Goal: Task Accomplishment & Management: Use online tool/utility

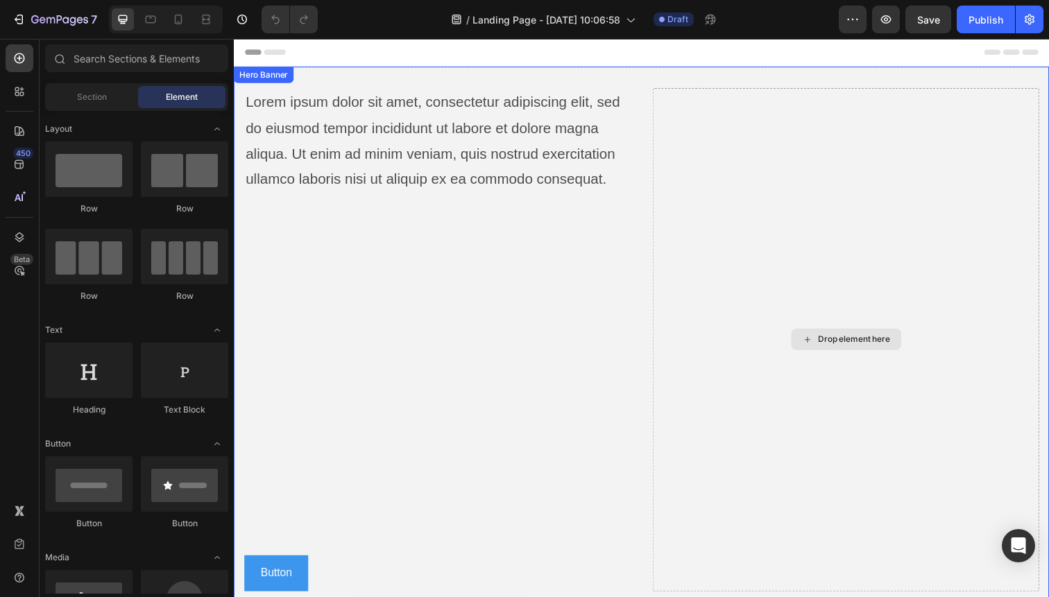
click at [862, 243] on div "Drop element here" at bounding box center [858, 346] width 395 height 514
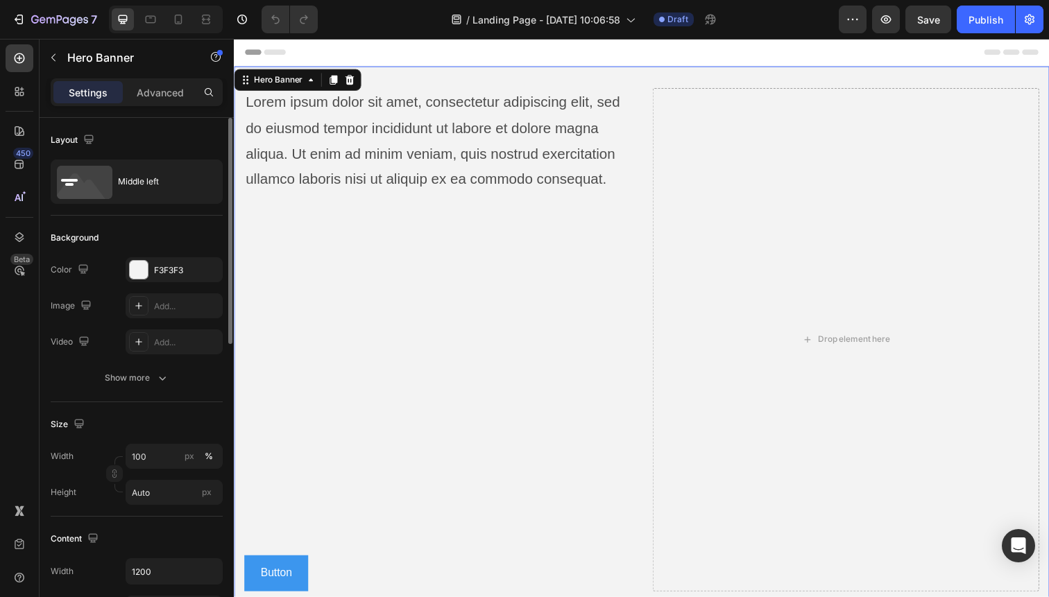
scroll to position [18, 0]
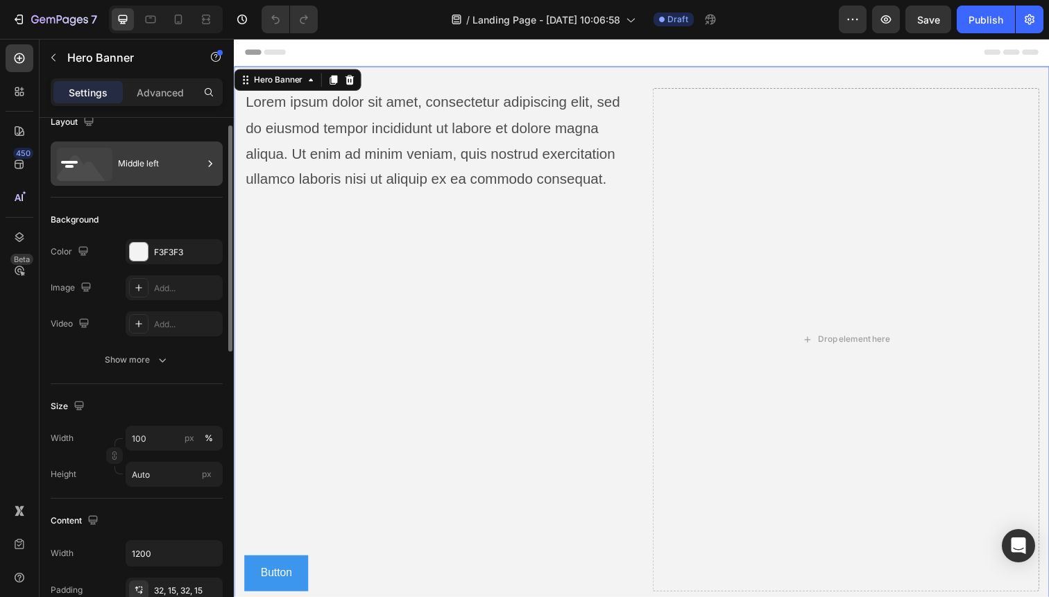
click at [162, 167] on div "Middle left" at bounding box center [160, 164] width 85 height 32
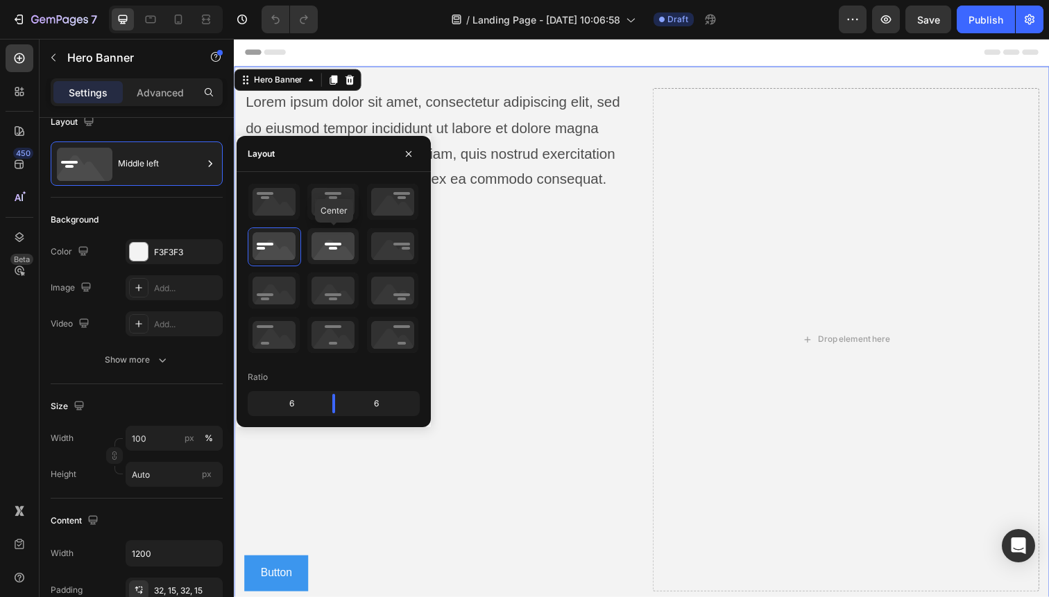
click at [335, 248] on icon at bounding box center [332, 246] width 51 height 36
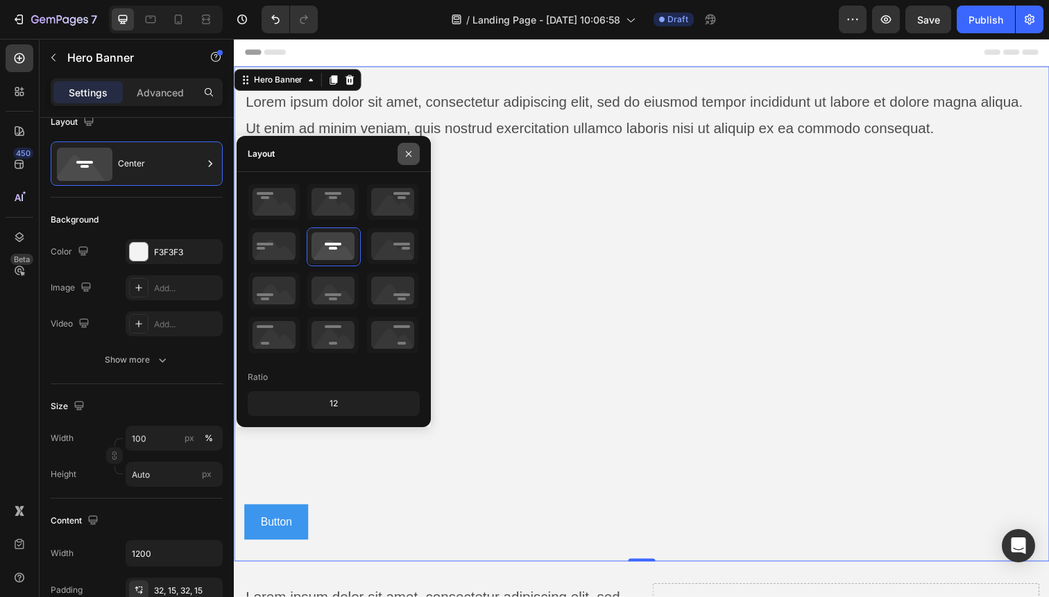
click at [410, 154] on icon "button" at bounding box center [408, 153] width 11 height 11
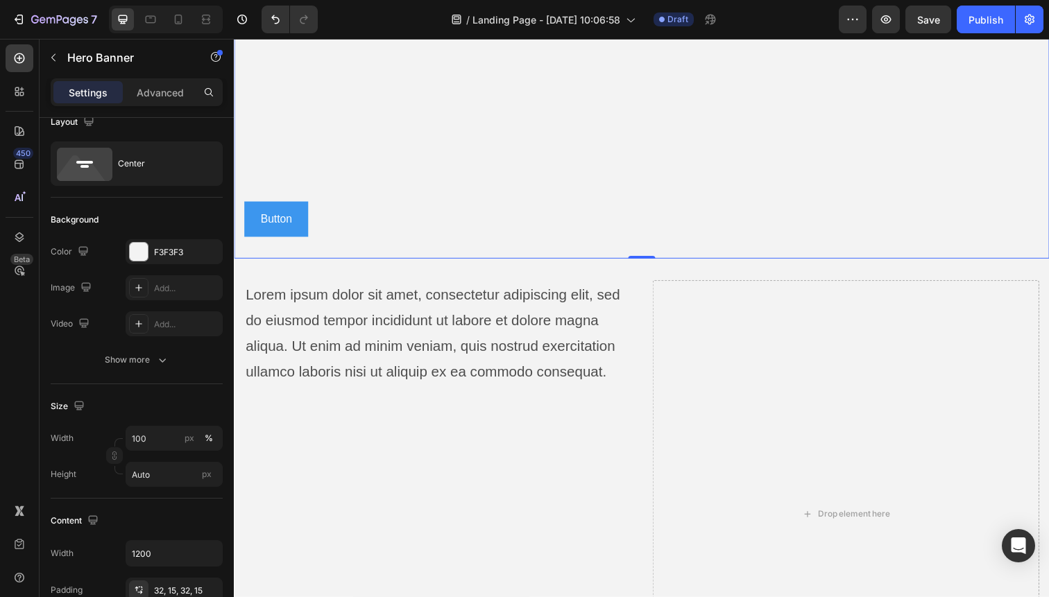
scroll to position [388, 0]
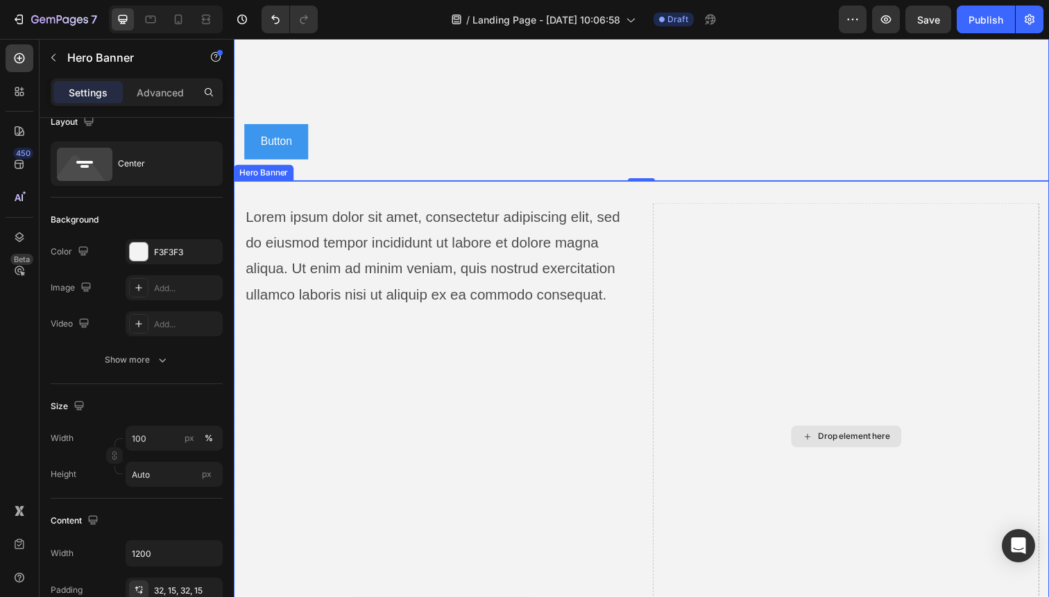
click at [770, 232] on div "Drop element here" at bounding box center [858, 445] width 395 height 477
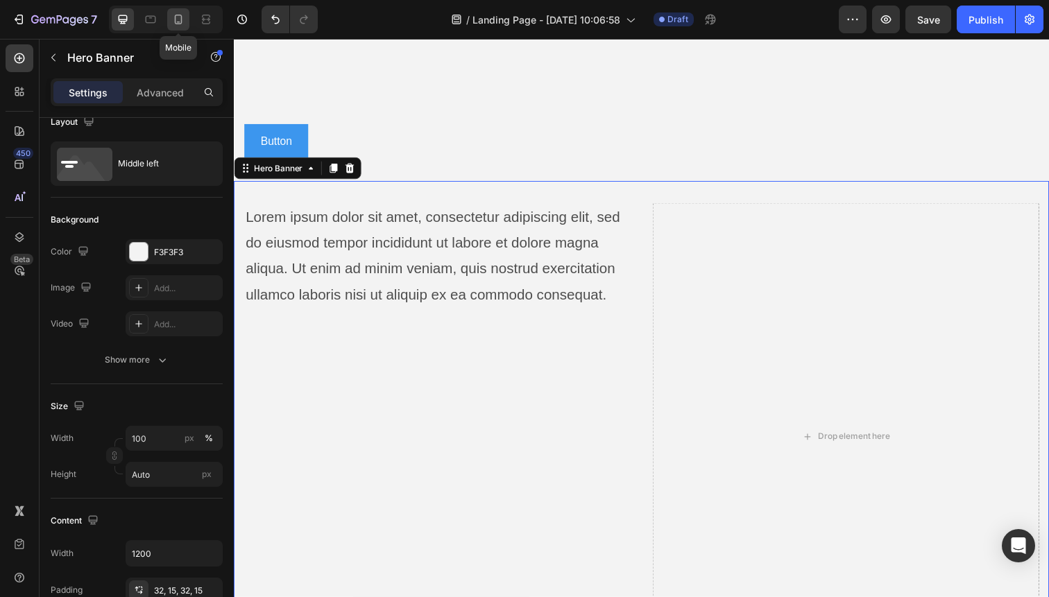
click at [172, 18] on icon at bounding box center [178, 19] width 14 height 14
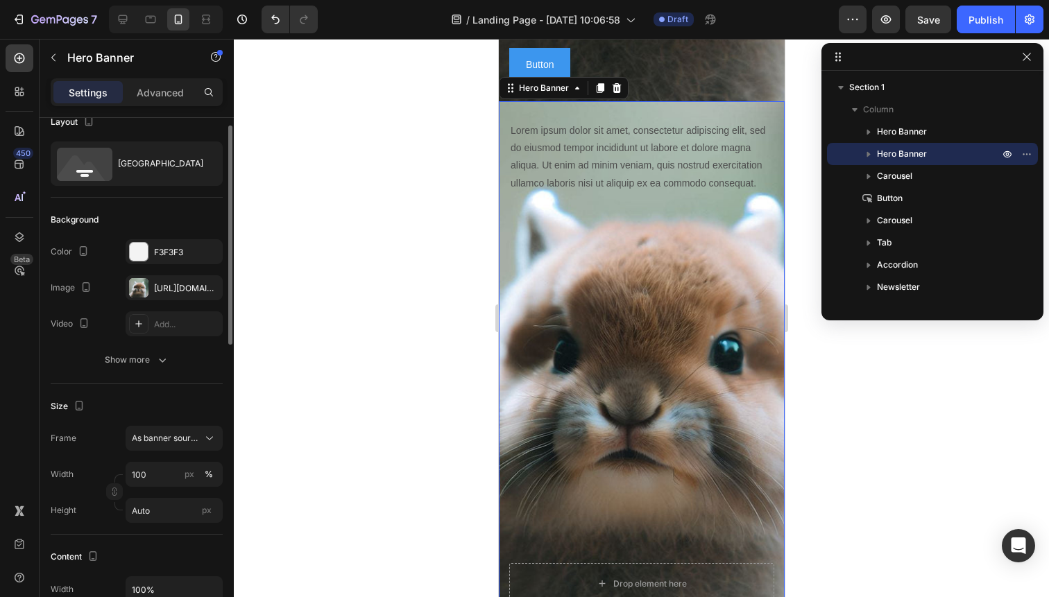
scroll to position [495, 0]
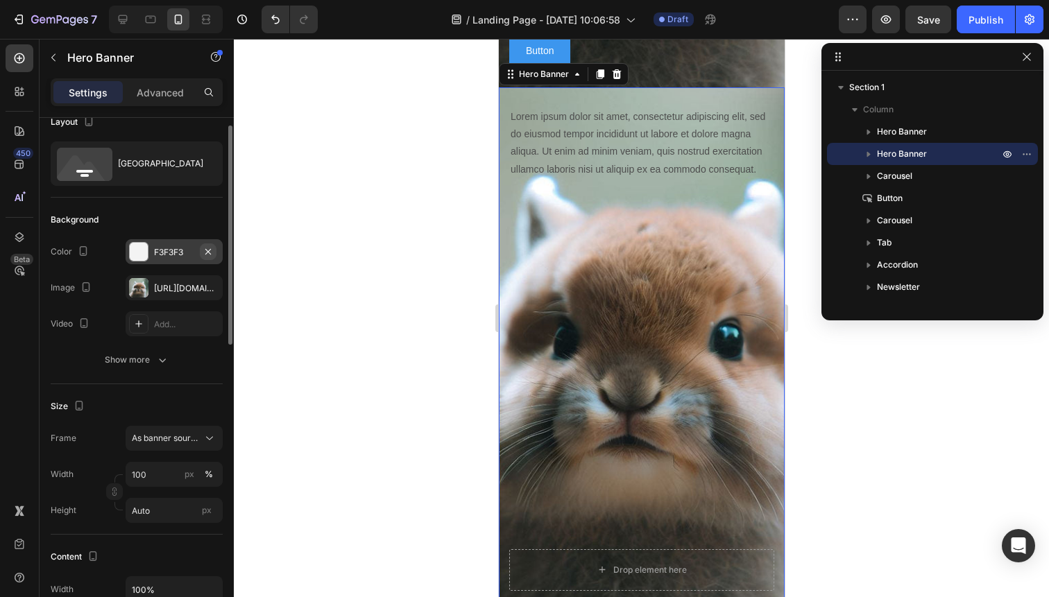
click at [210, 252] on icon "button" at bounding box center [208, 251] width 11 height 11
click at [1033, 58] on button "button" at bounding box center [1026, 57] width 17 height 17
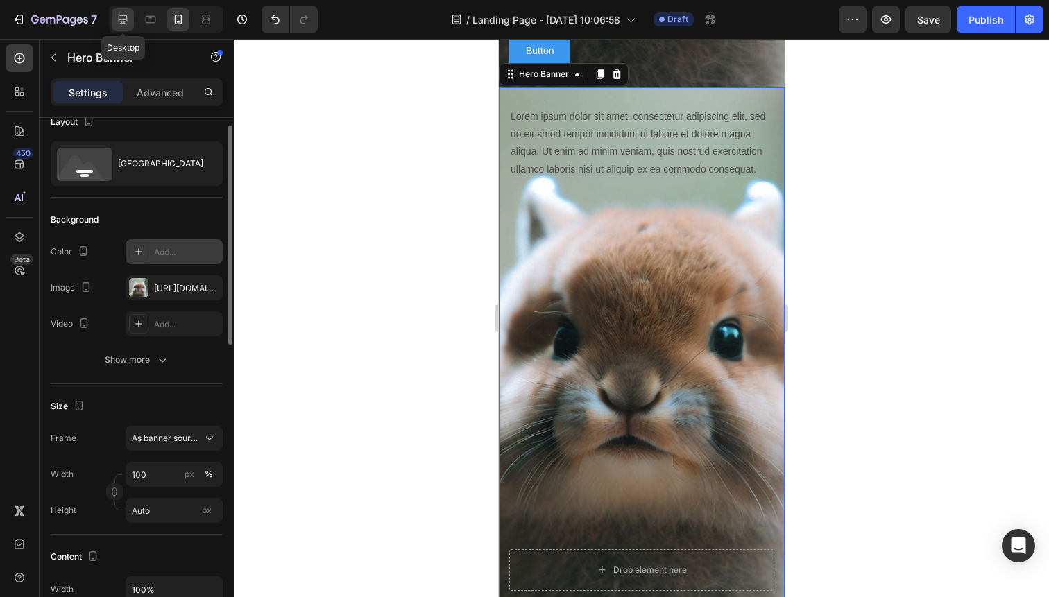
click at [127, 22] on icon at bounding box center [123, 19] width 14 height 14
type input "1200"
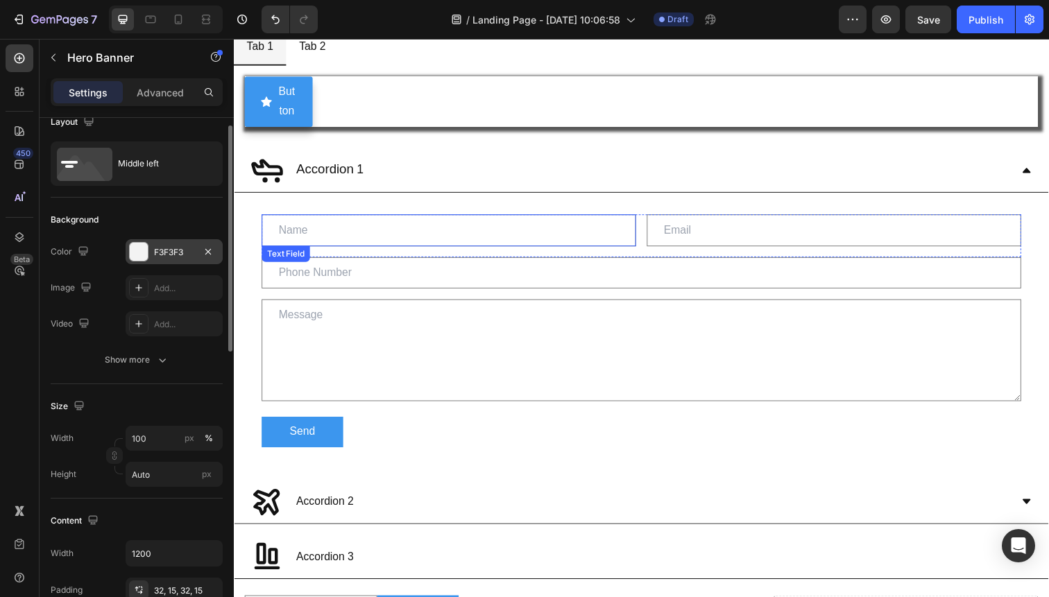
scroll to position [1449, 0]
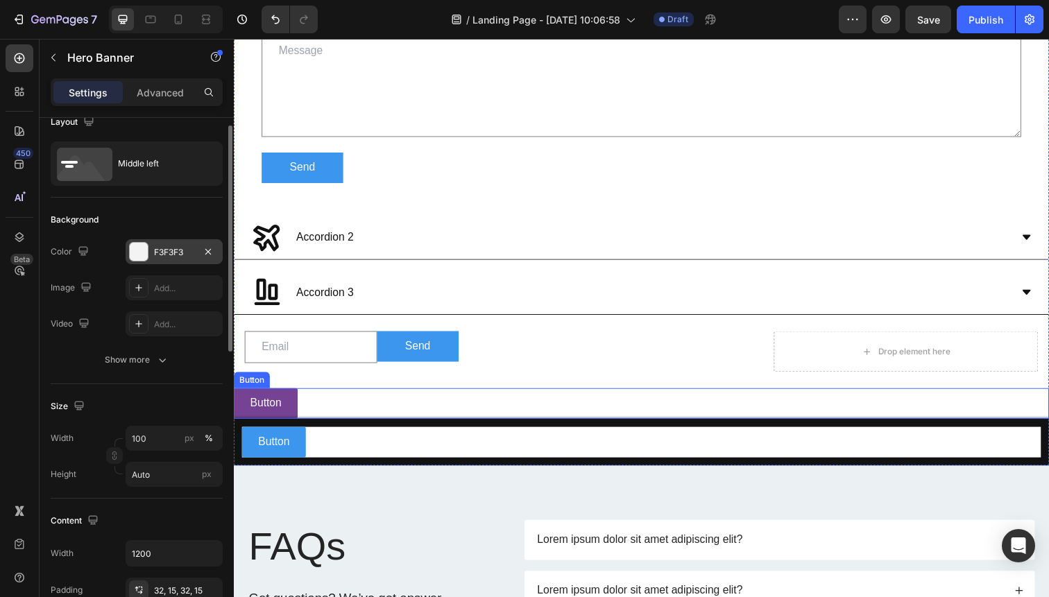
click at [634, 397] on div "Button Button" at bounding box center [650, 411] width 832 height 31
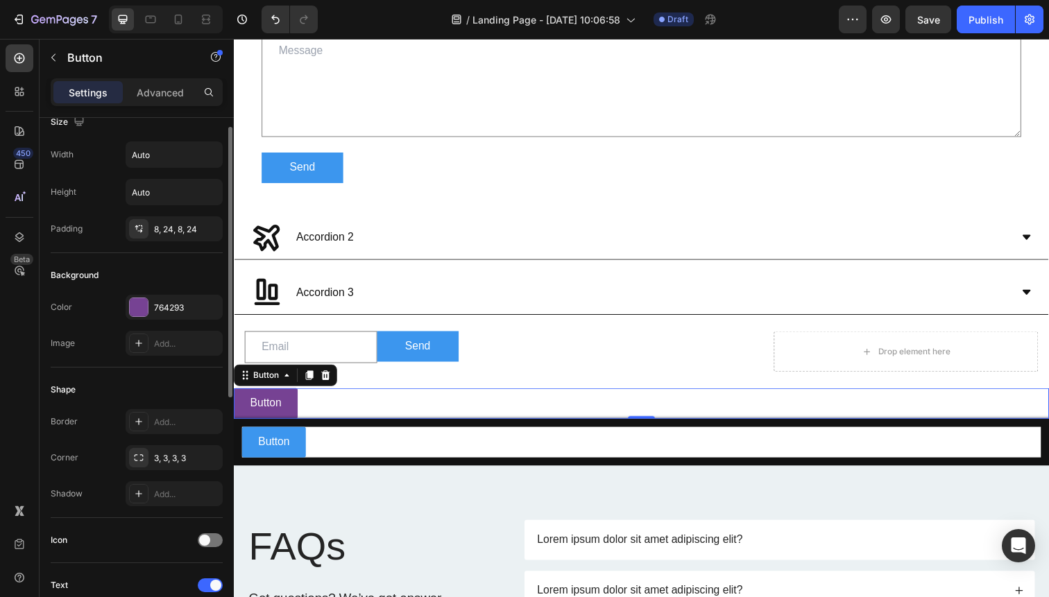
scroll to position [0, 0]
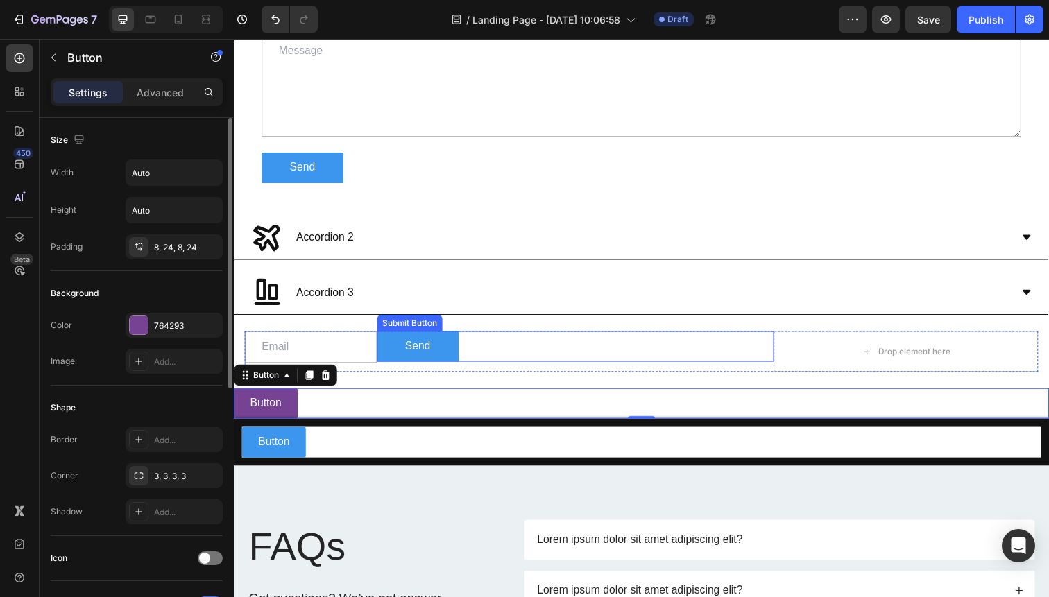
click at [659, 361] on div "Send Submit Button" at bounding box center [582, 353] width 405 height 31
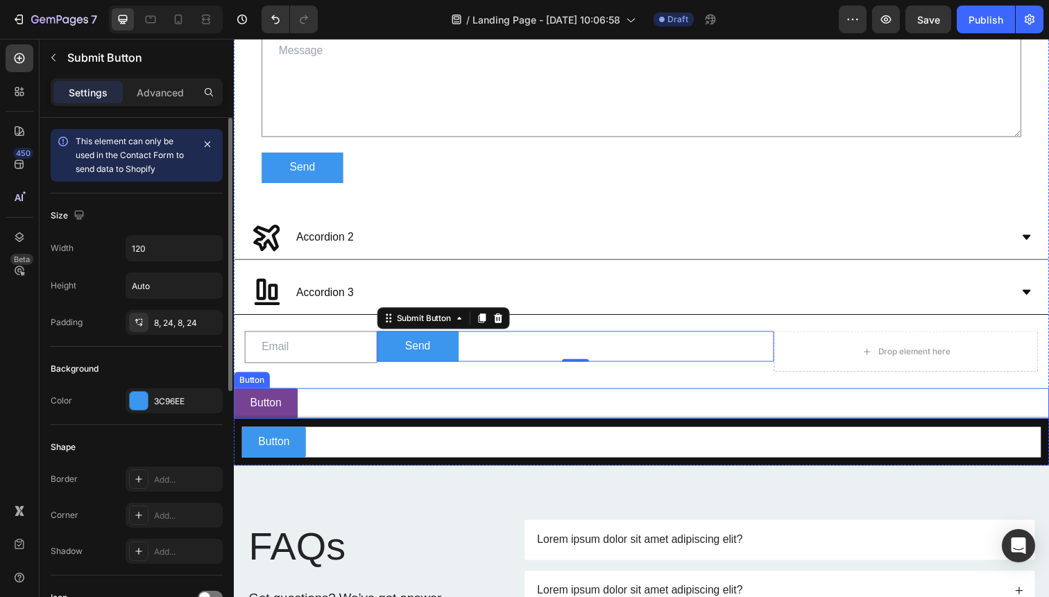
click at [627, 404] on div "Button Button" at bounding box center [650, 411] width 832 height 31
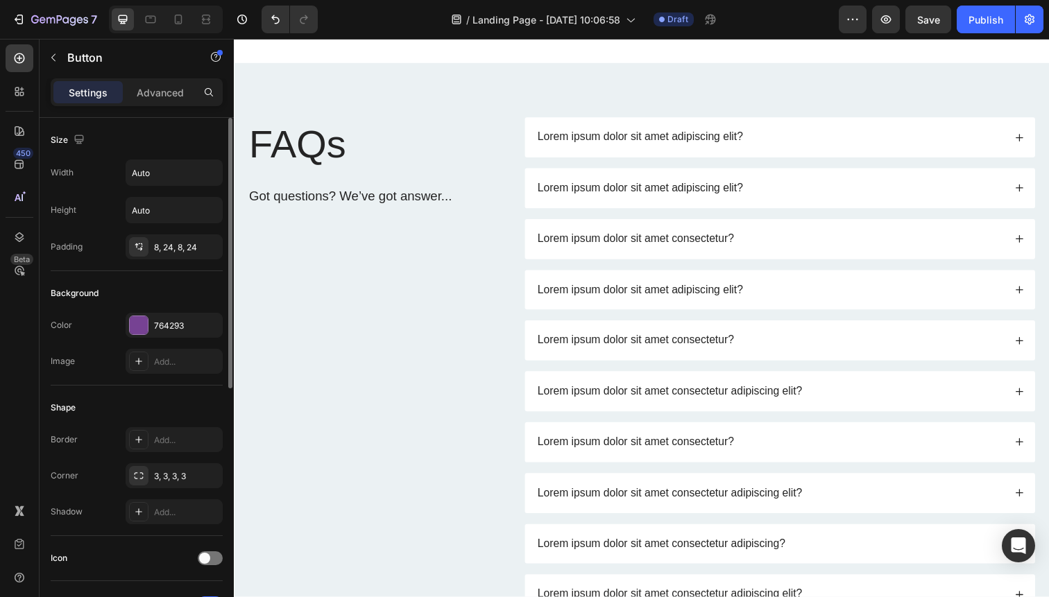
scroll to position [1734, 0]
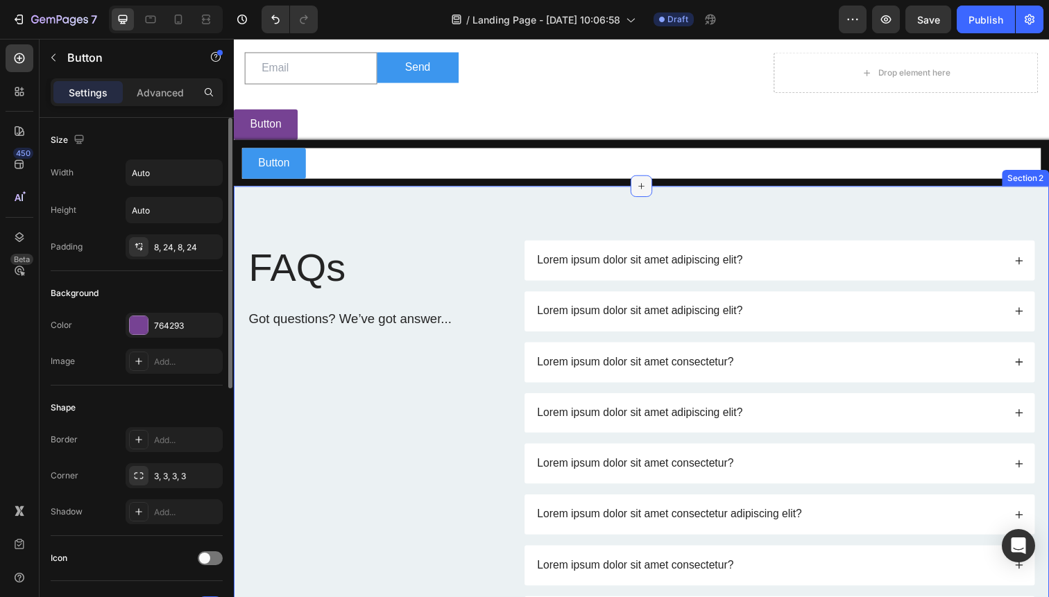
click at [651, 192] on icon at bounding box center [649, 189] width 11 height 11
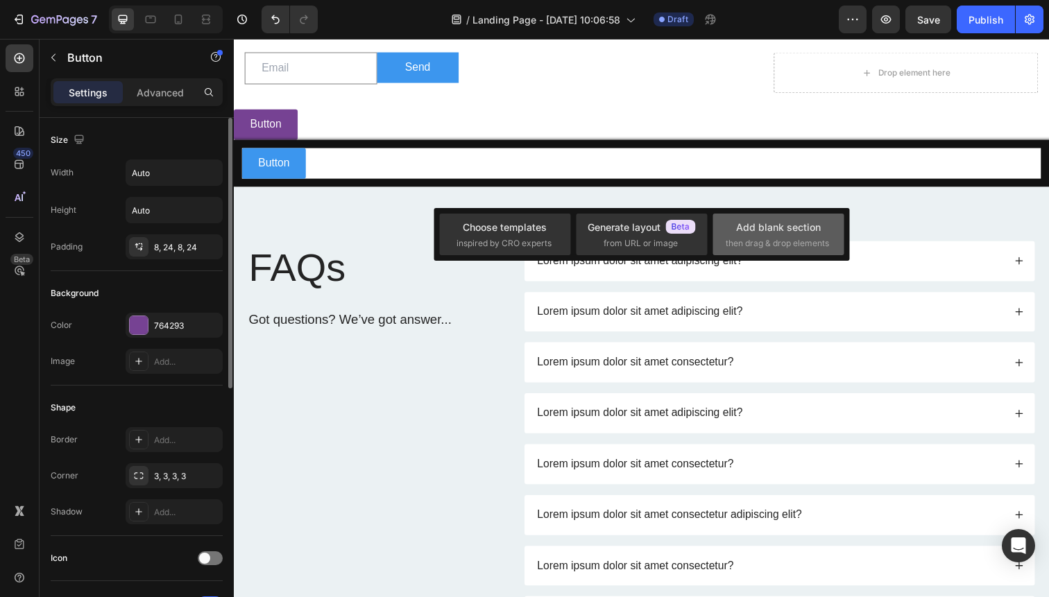
click at [728, 226] on div "Add blank section then drag & drop elements" at bounding box center [778, 235] width 105 height 30
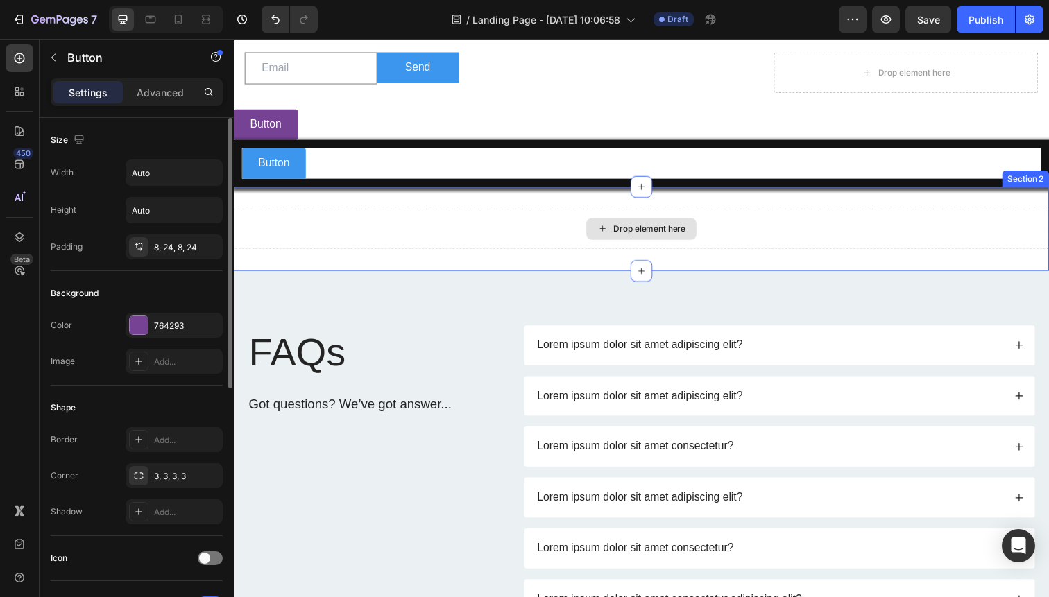
click at [381, 233] on div "Drop element here" at bounding box center [650, 233] width 832 height 42
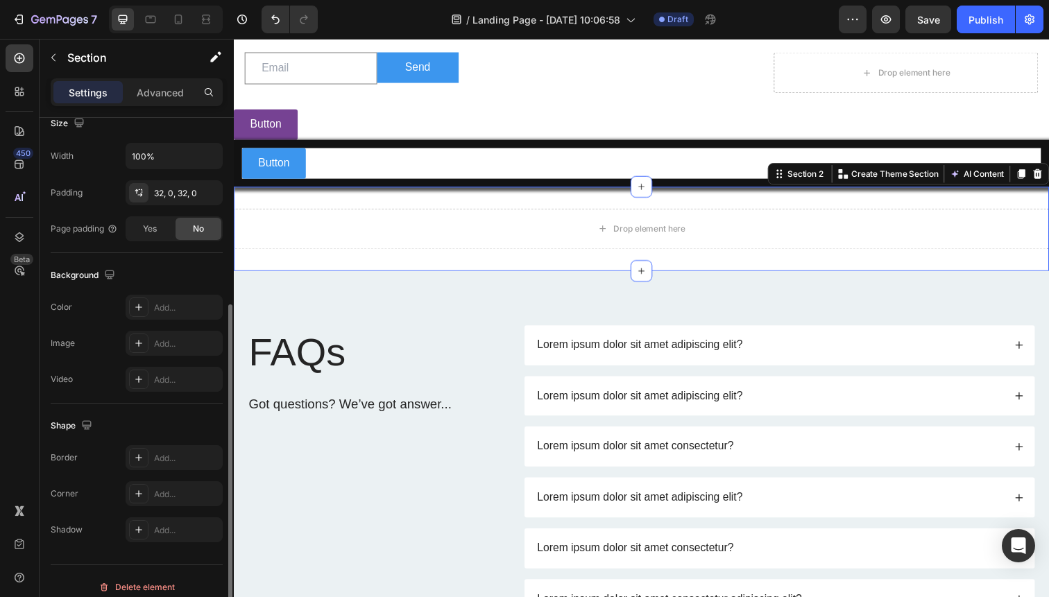
scroll to position [311, 0]
click at [176, 307] on div "Add..." at bounding box center [186, 312] width 65 height 12
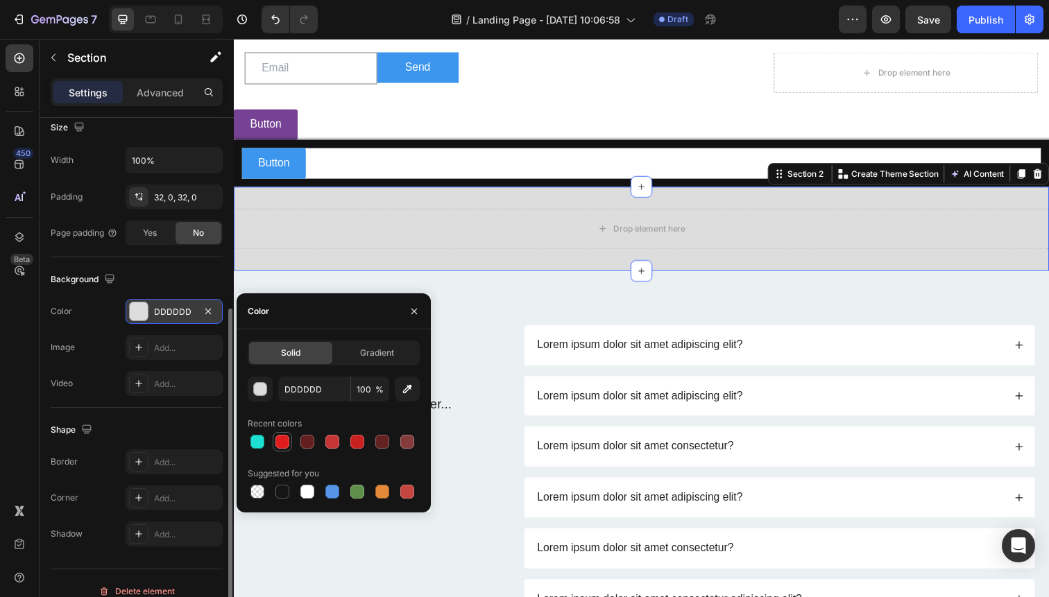
click at [287, 443] on div at bounding box center [282, 442] width 14 height 14
type input "E01D1D"
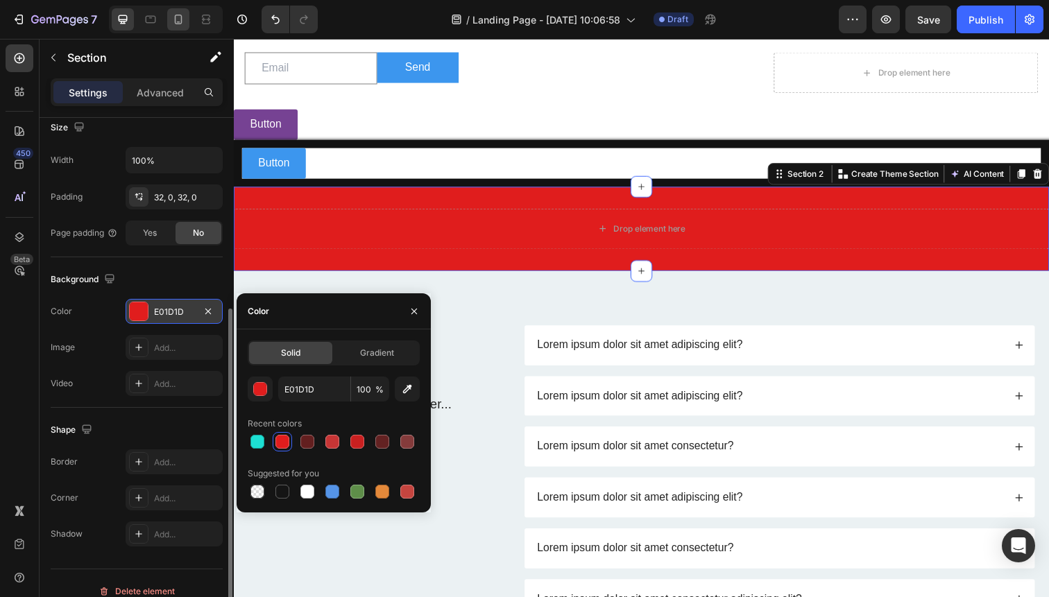
click at [182, 16] on icon at bounding box center [178, 19] width 14 height 14
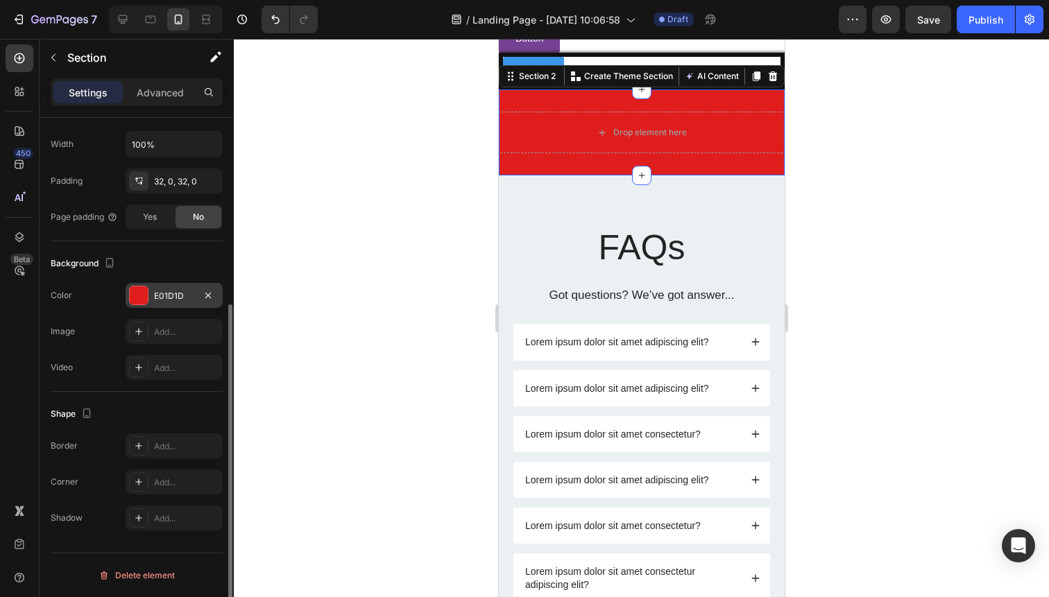
scroll to position [1915, 0]
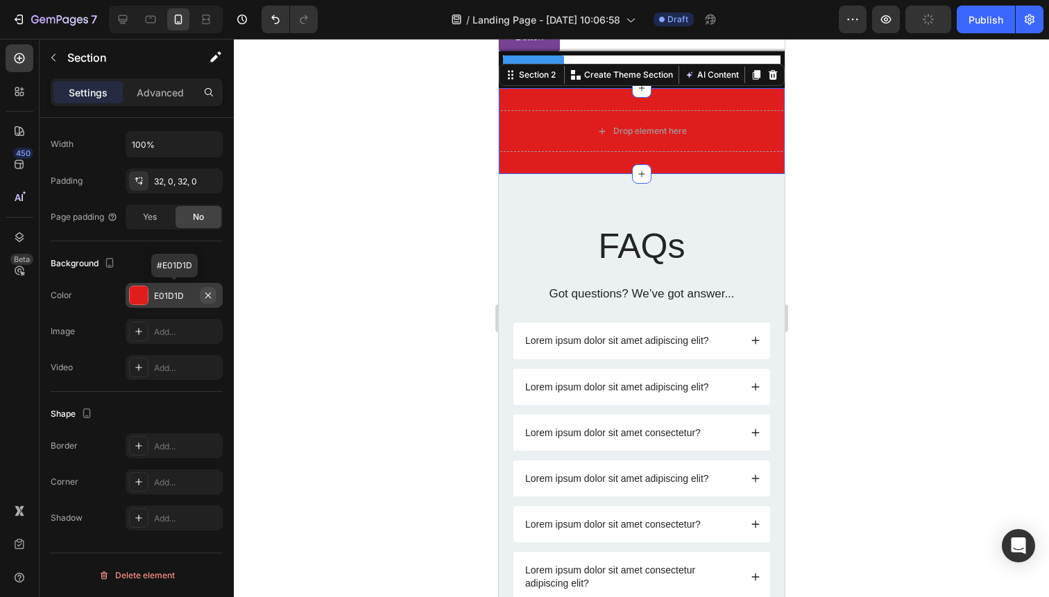
click at [207, 295] on icon "button" at bounding box center [208, 295] width 6 height 6
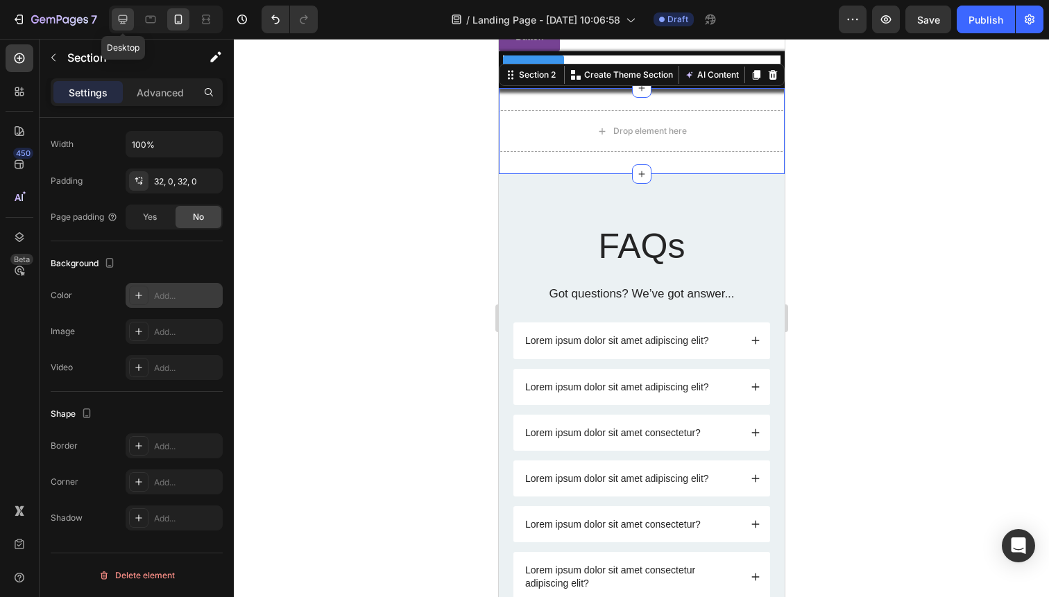
click at [113, 15] on div at bounding box center [123, 19] width 22 height 22
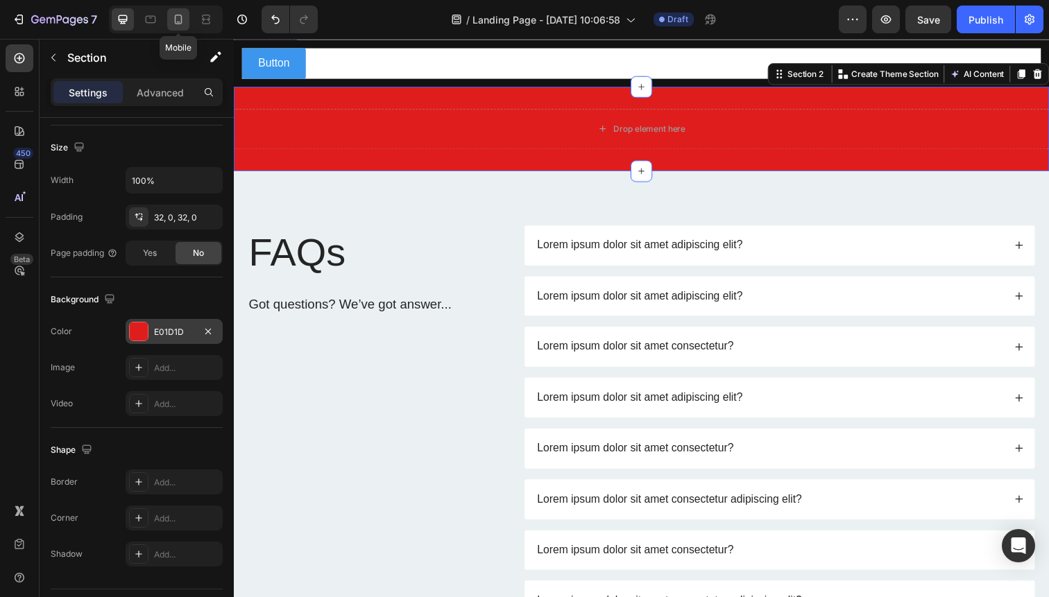
click at [184, 22] on icon at bounding box center [178, 19] width 14 height 14
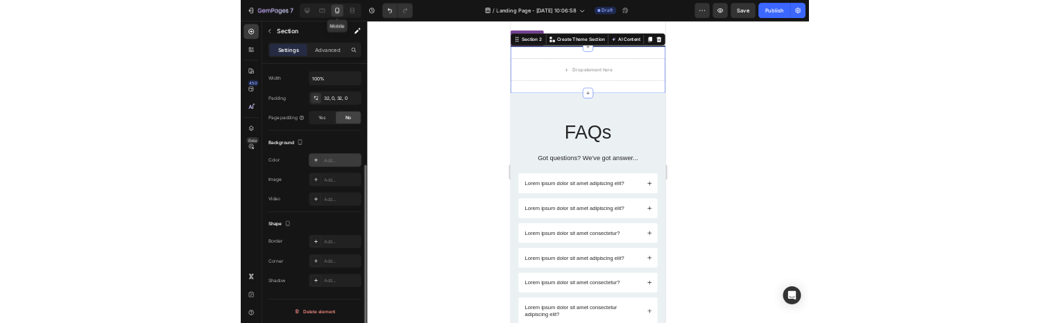
scroll to position [1881, 0]
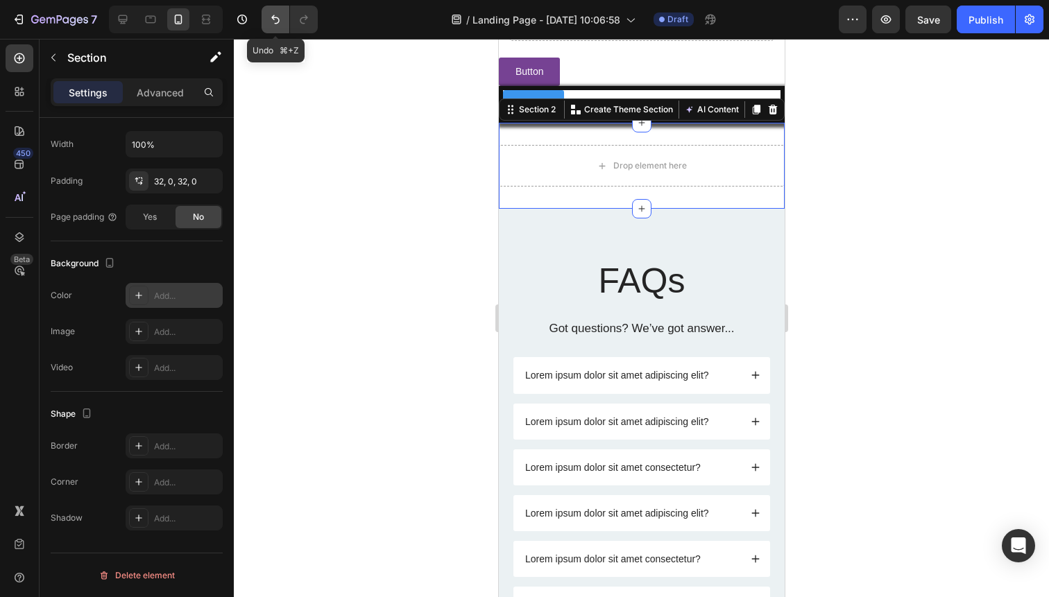
click at [276, 19] on icon "Undo/Redo" at bounding box center [275, 19] width 14 height 14
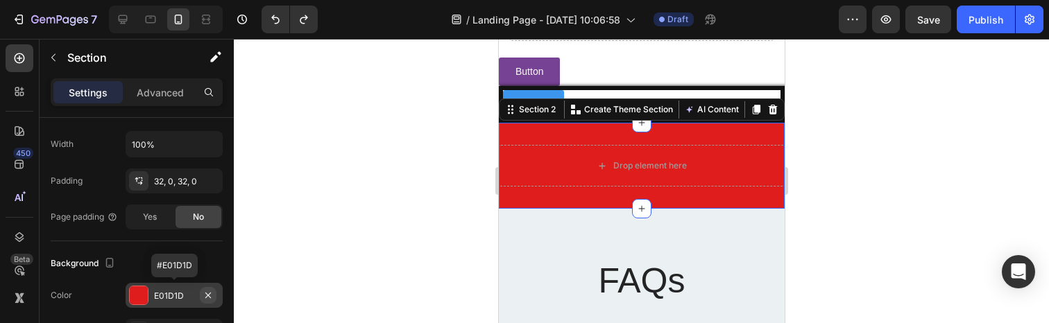
click at [212, 297] on icon "button" at bounding box center [208, 295] width 11 height 11
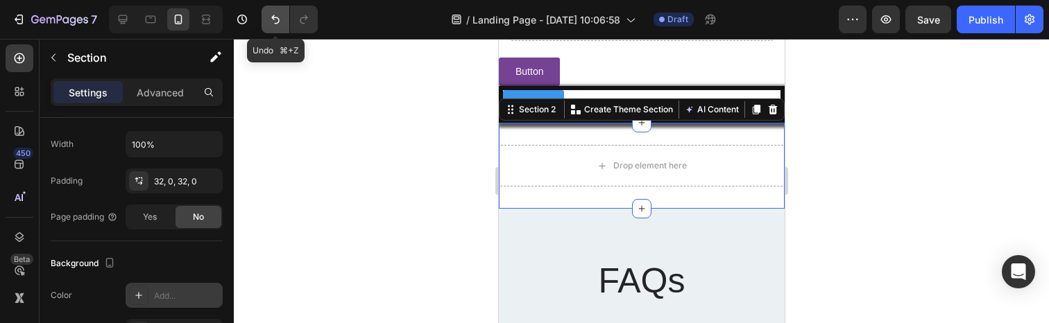
click at [279, 22] on icon "Undo/Redo" at bounding box center [275, 19] width 8 height 9
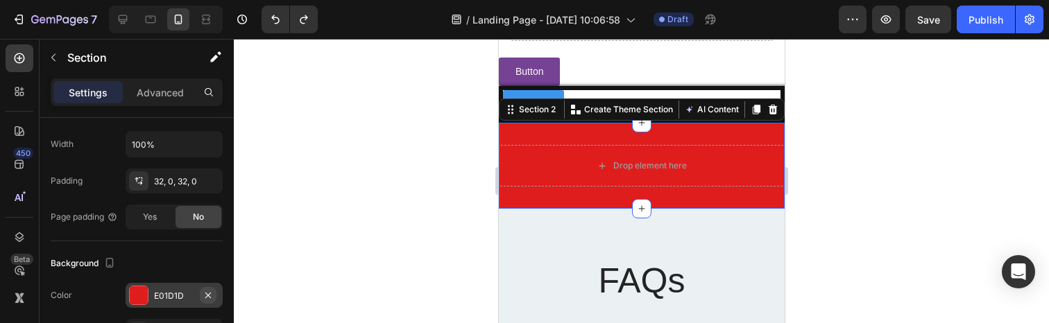
click at [205, 293] on icon "button" at bounding box center [208, 295] width 11 height 11
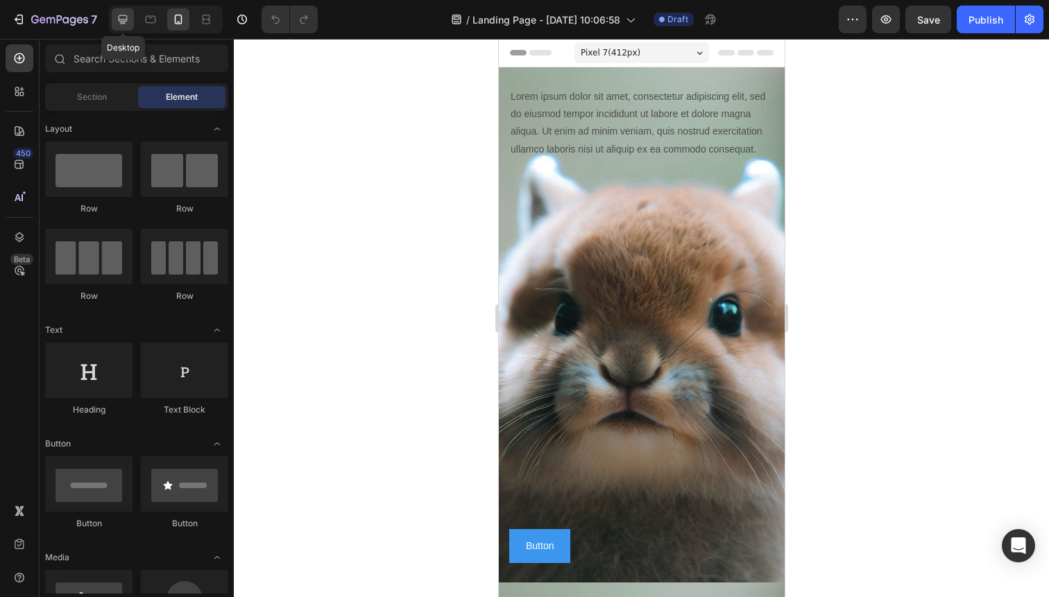
click at [127, 19] on icon at bounding box center [123, 19] width 9 height 9
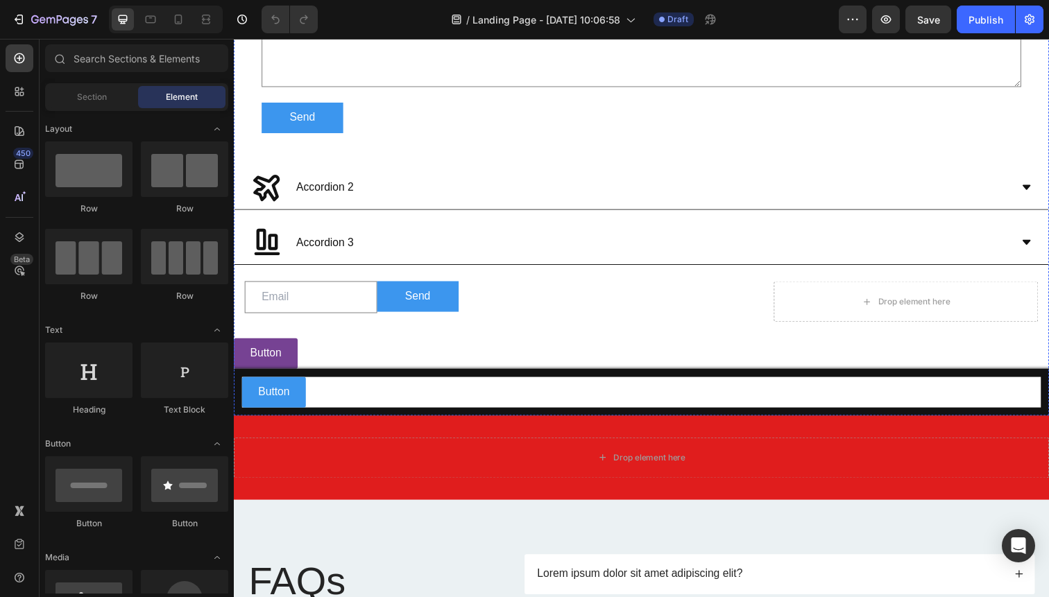
scroll to position [1506, 0]
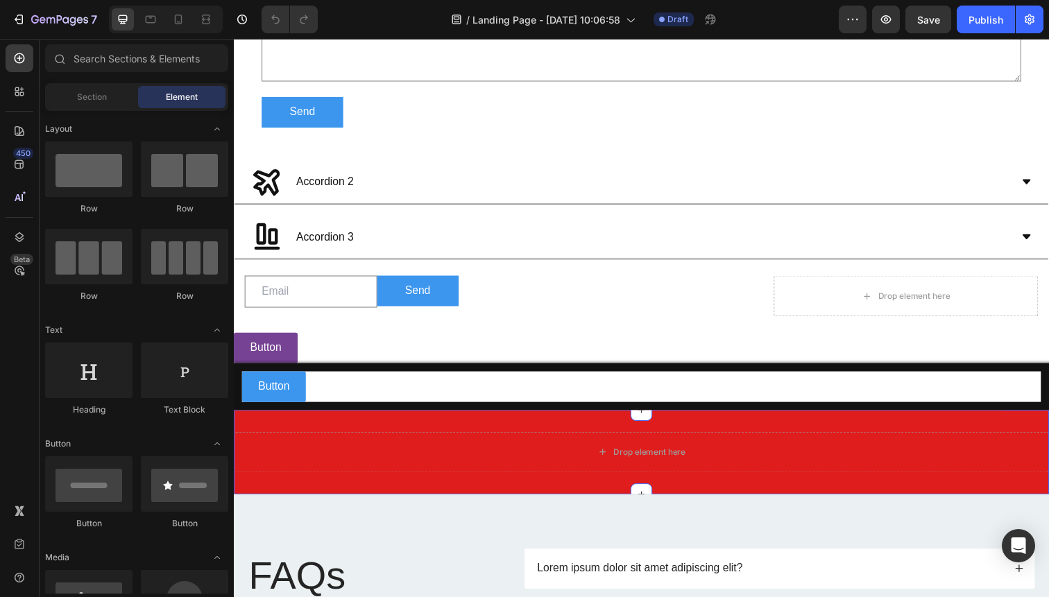
click at [432, 438] on div "Drop element here Section 2" at bounding box center [650, 461] width 832 height 86
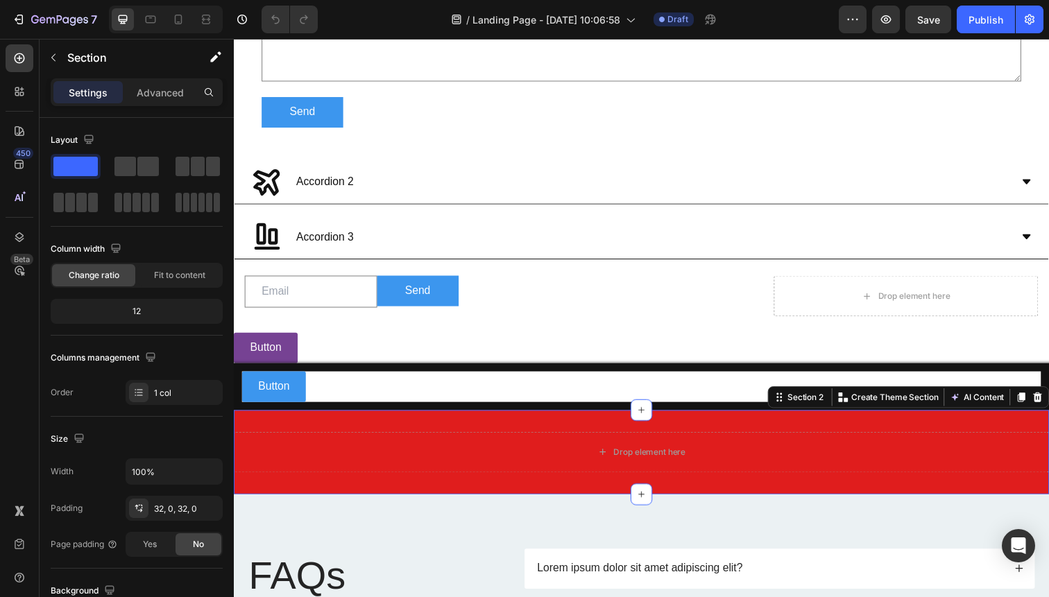
click at [432, 438] on div "Drop element here Section 2 You can create reusable sections Create Theme Secti…" at bounding box center [650, 461] width 832 height 86
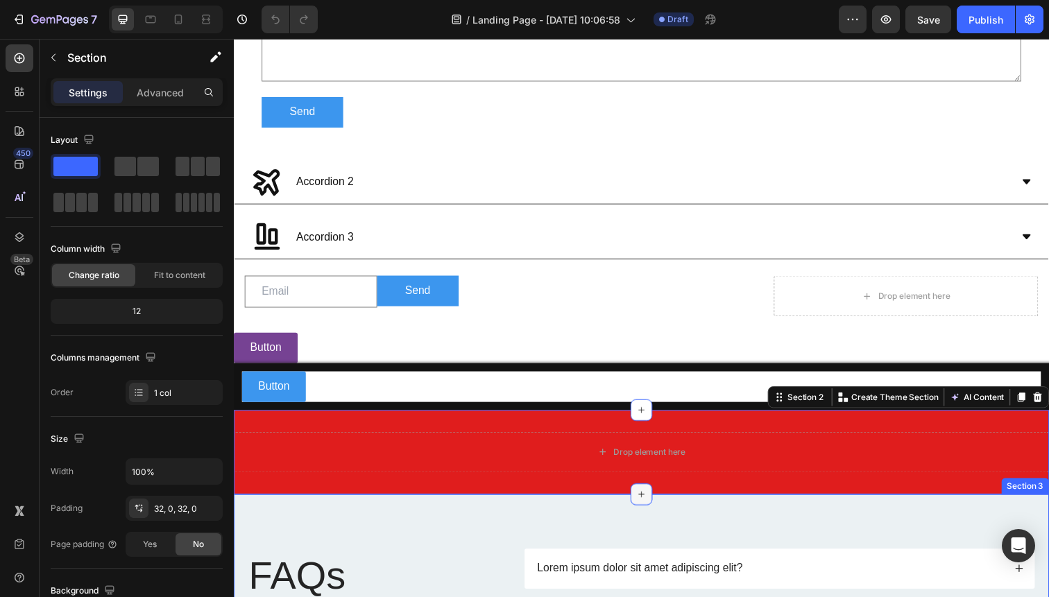
click at [640, 506] on div at bounding box center [650, 504] width 22 height 22
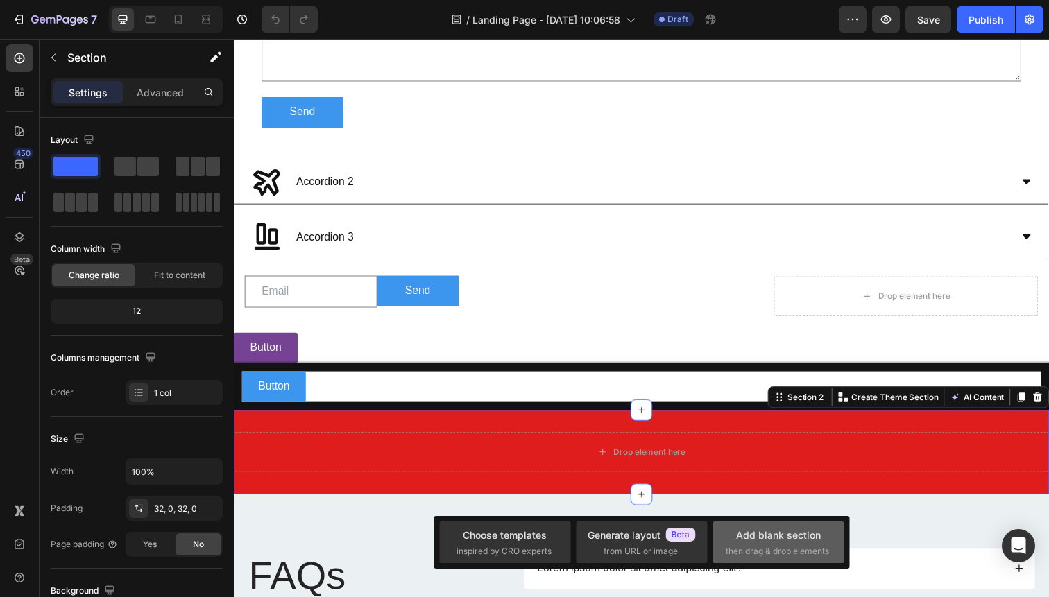
click at [748, 547] on span "then drag & drop elements" at bounding box center [777, 551] width 103 height 12
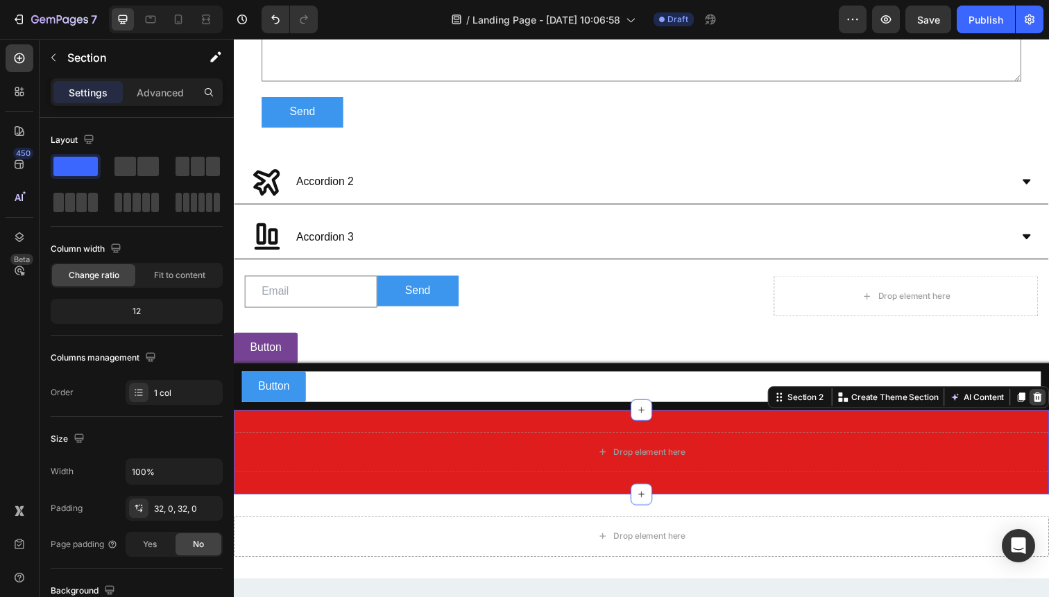
click at [1048, 407] on icon at bounding box center [1054, 405] width 11 height 11
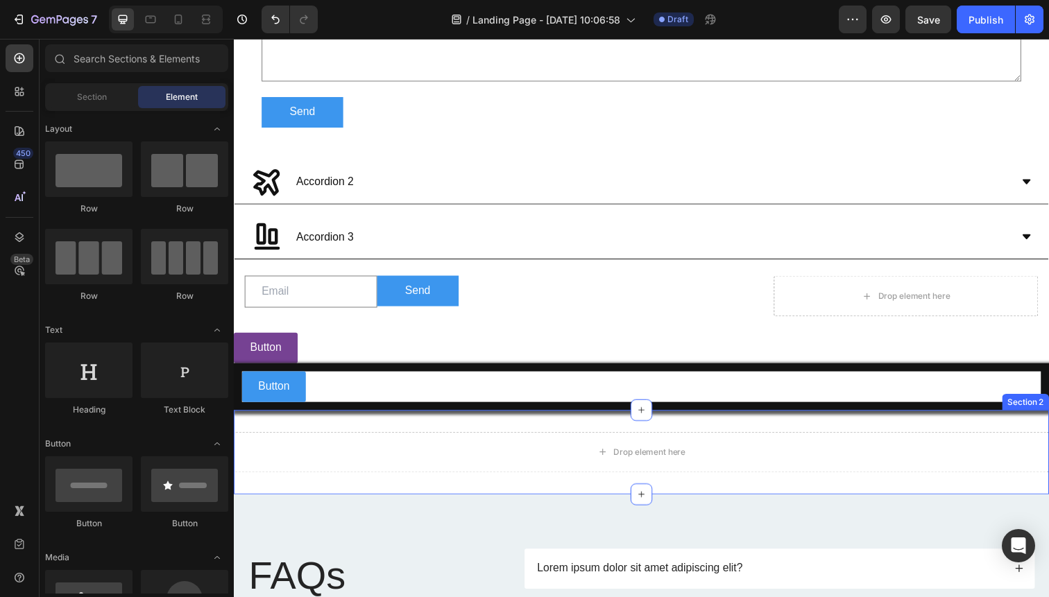
click at [543, 427] on div "Drop element here Section 2" at bounding box center [650, 461] width 832 height 86
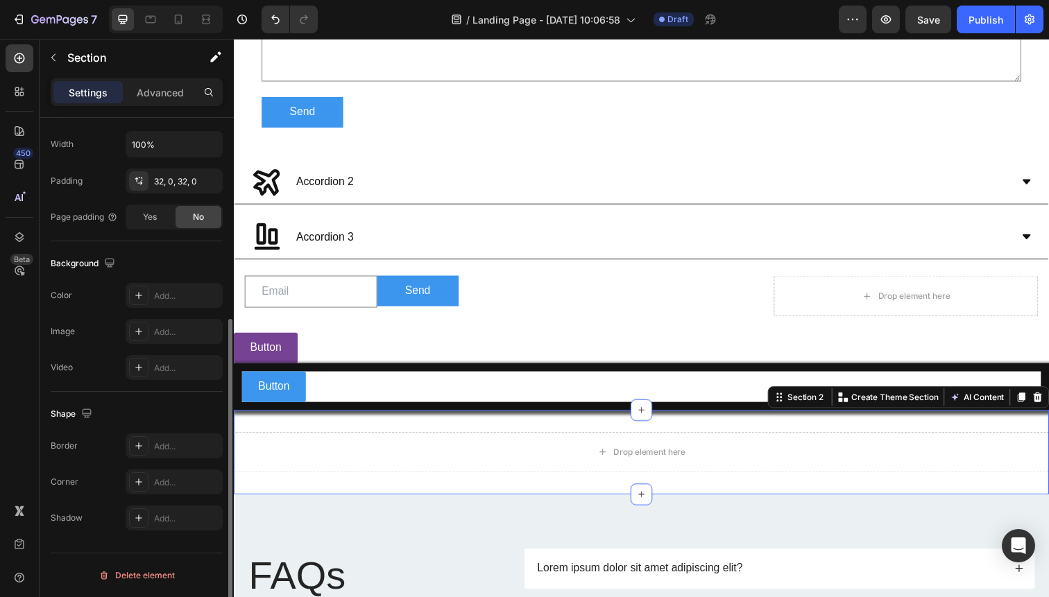
scroll to position [294, 0]
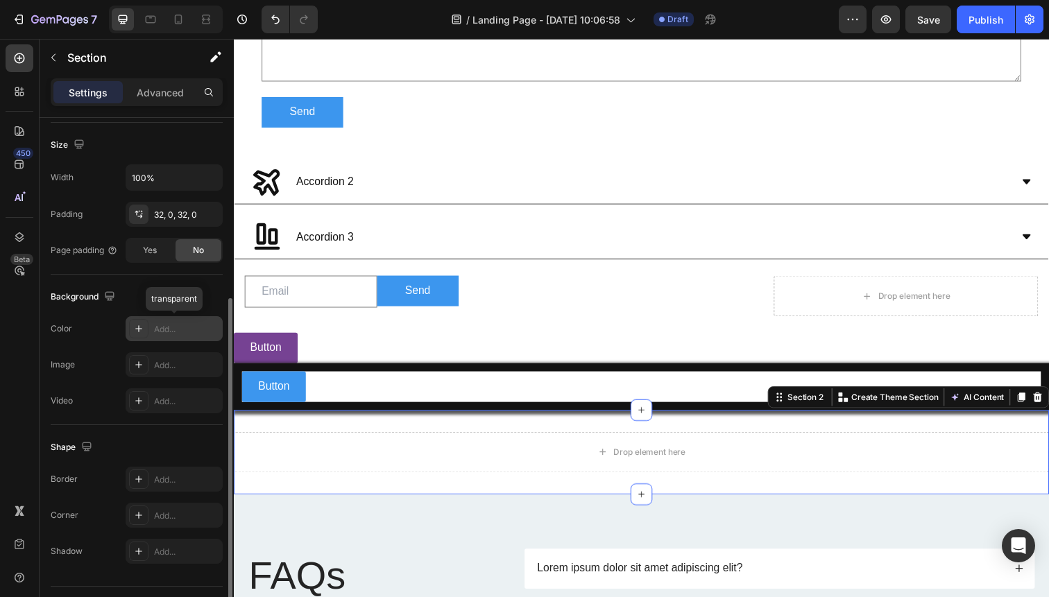
click at [167, 331] on div "Add..." at bounding box center [186, 329] width 65 height 12
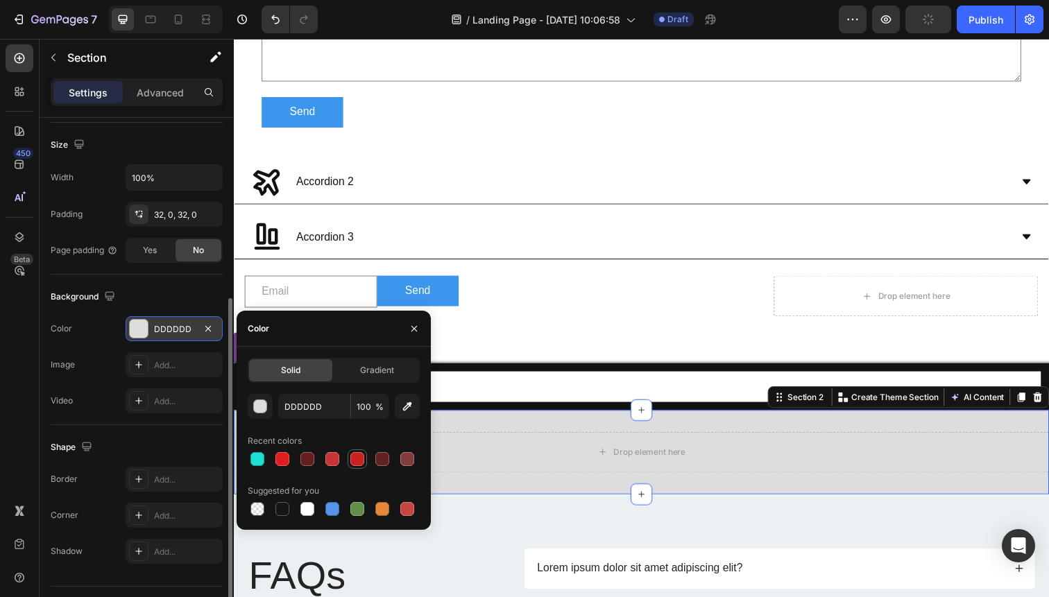
click at [353, 459] on div at bounding box center [357, 459] width 14 height 14
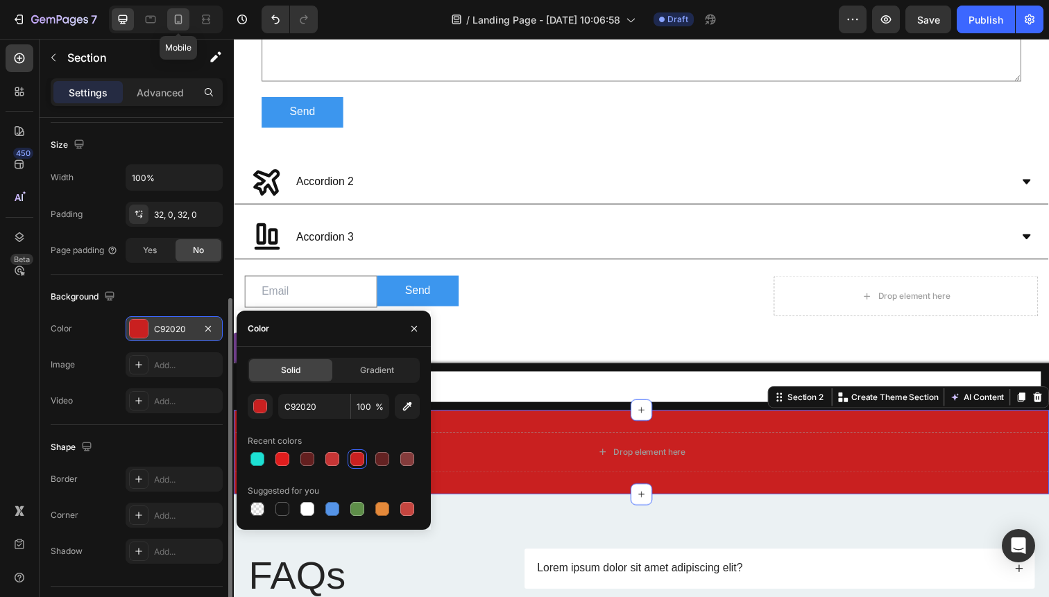
click at [184, 23] on icon at bounding box center [178, 19] width 14 height 14
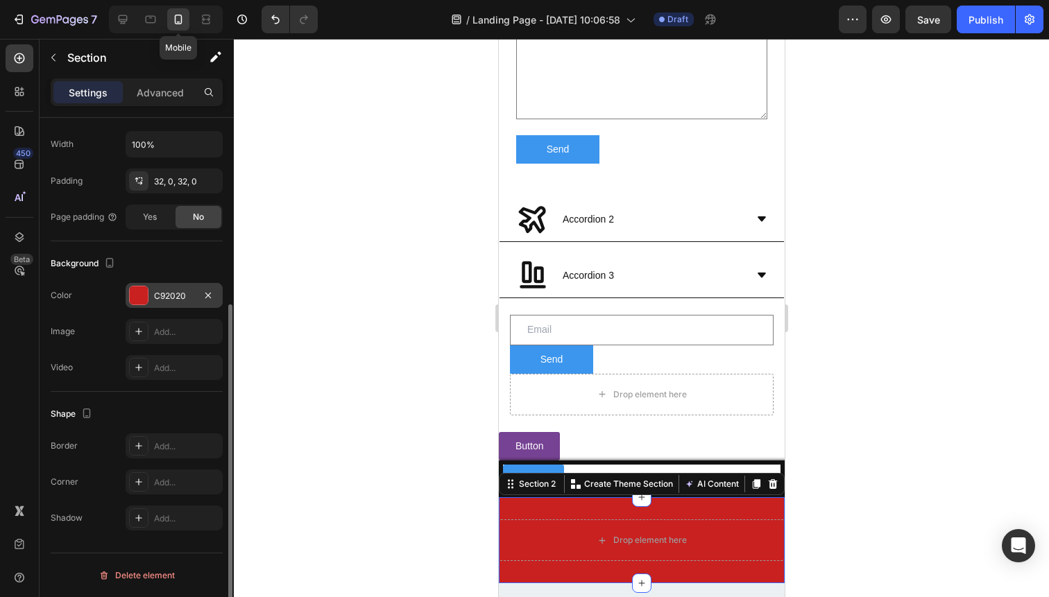
scroll to position [291, 0]
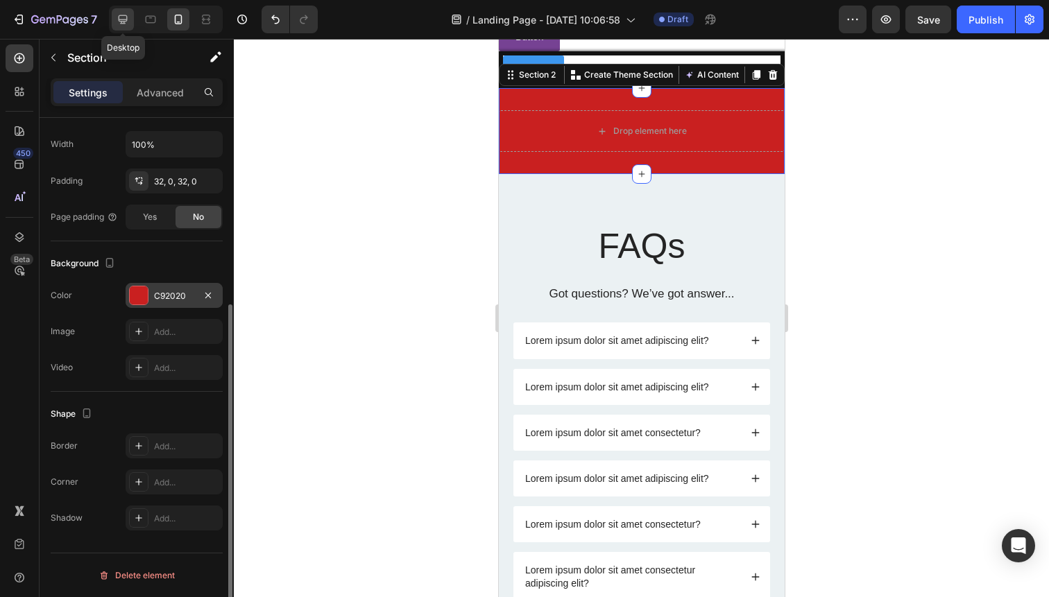
click at [124, 12] on icon at bounding box center [123, 19] width 14 height 14
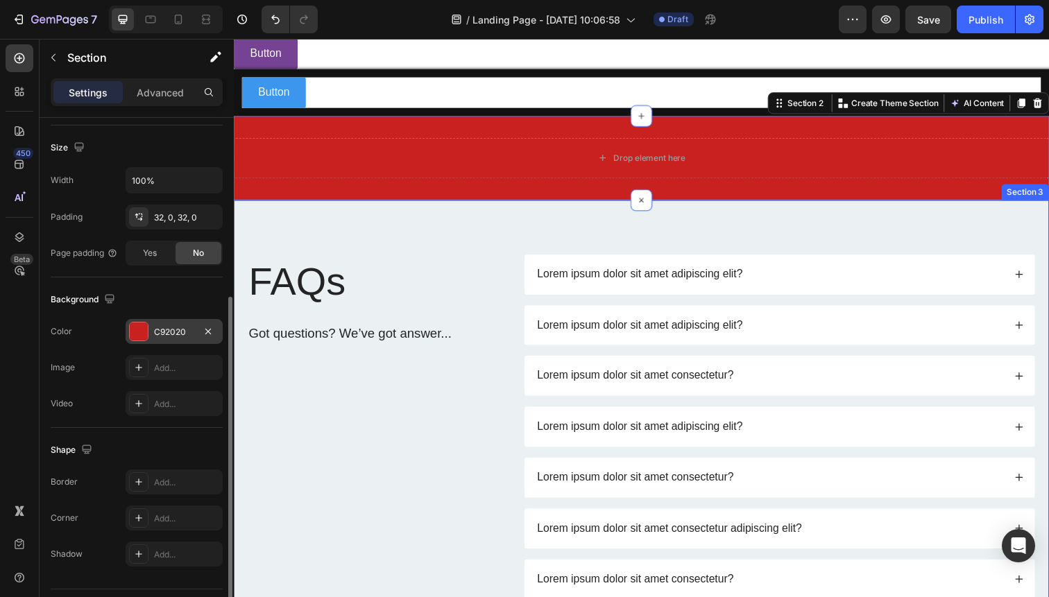
scroll to position [1799, 0]
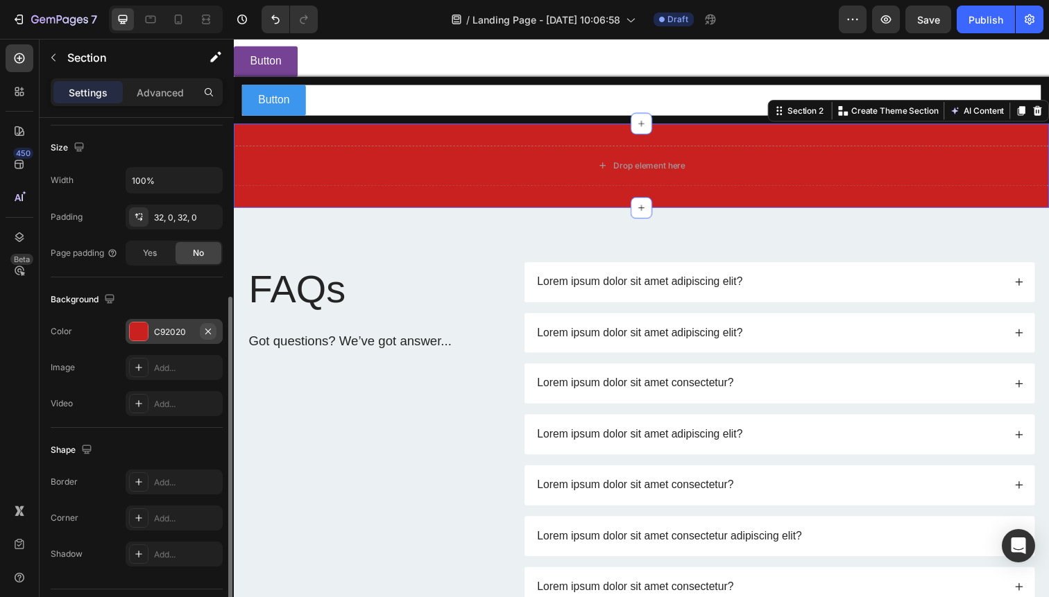
click at [206, 330] on icon "button" at bounding box center [208, 331] width 6 height 6
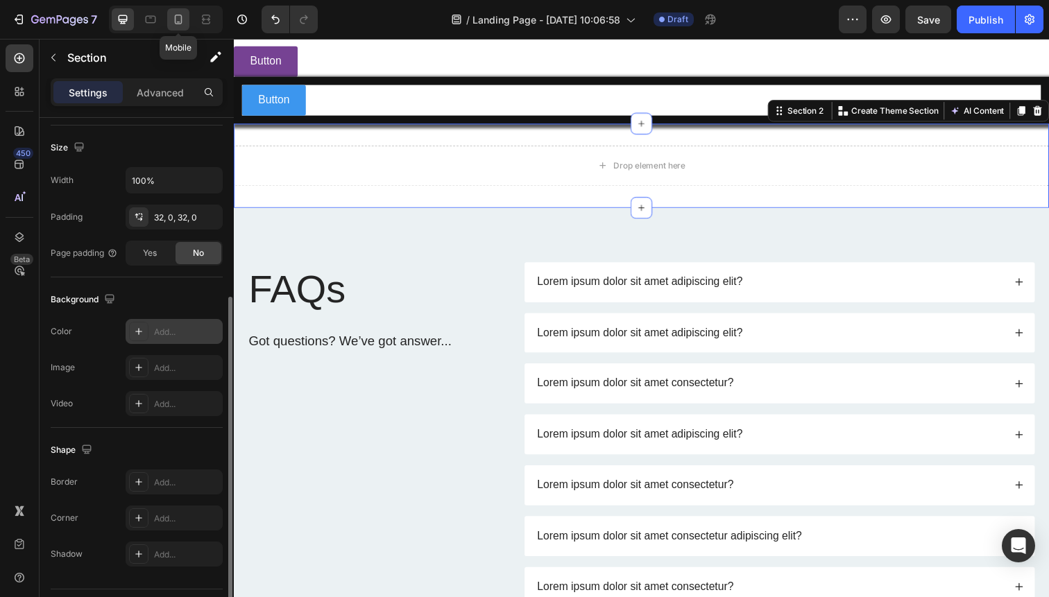
click at [176, 18] on icon at bounding box center [178, 19] width 14 height 14
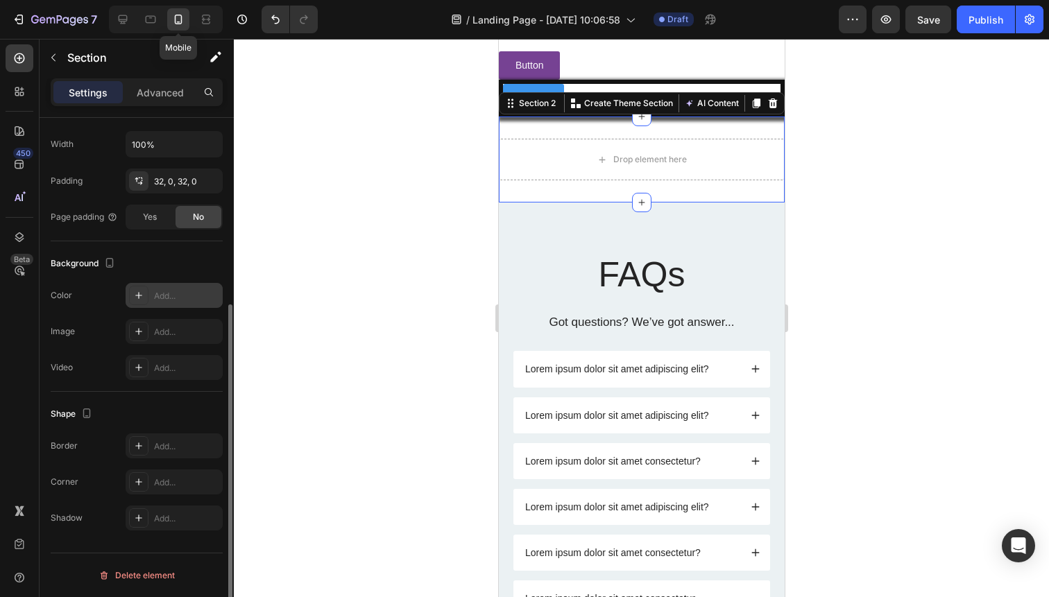
scroll to position [1915, 0]
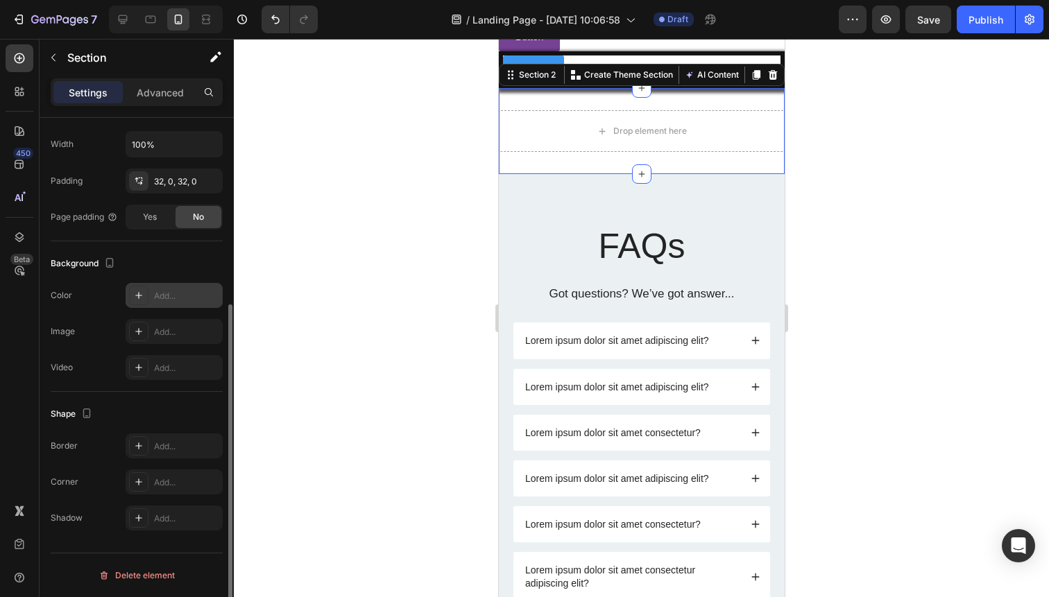
click at [166, 294] on div "Add..." at bounding box center [186, 296] width 65 height 12
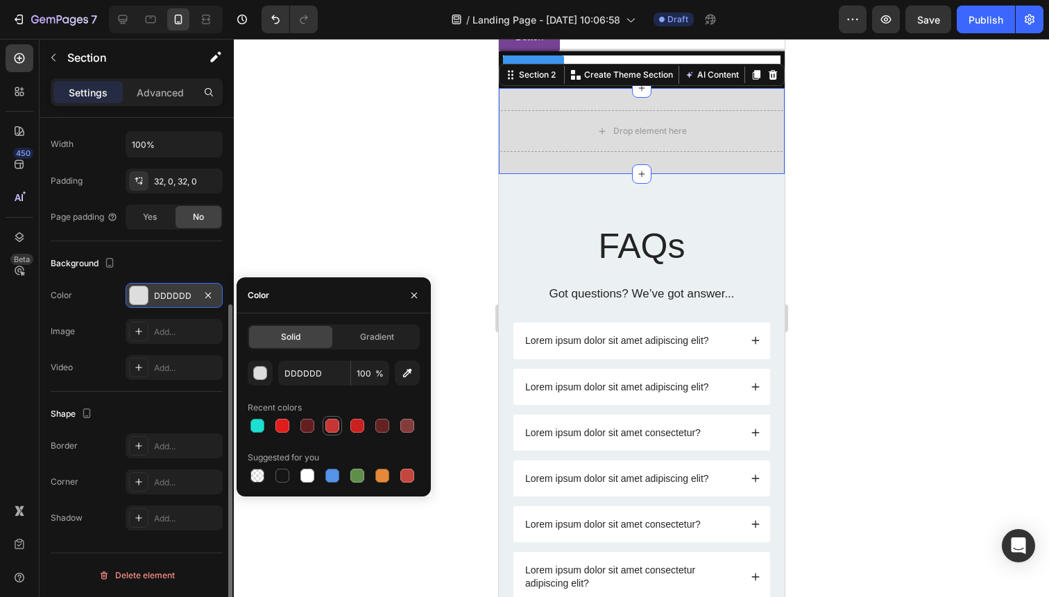
click at [336, 428] on div at bounding box center [332, 426] width 14 height 14
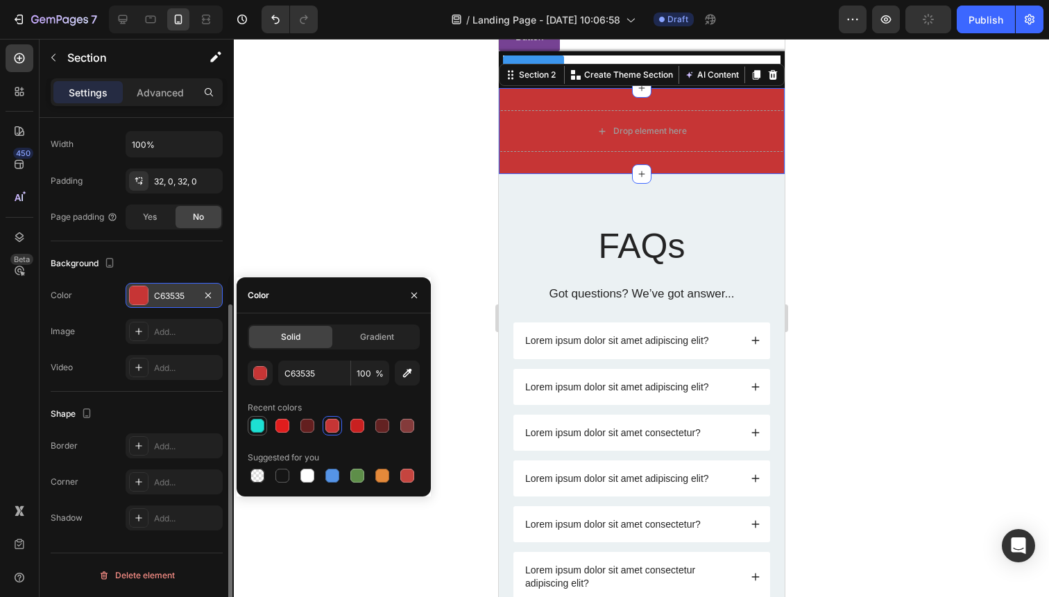
click at [265, 424] on div at bounding box center [257, 426] width 17 height 17
type input "1DE0D3"
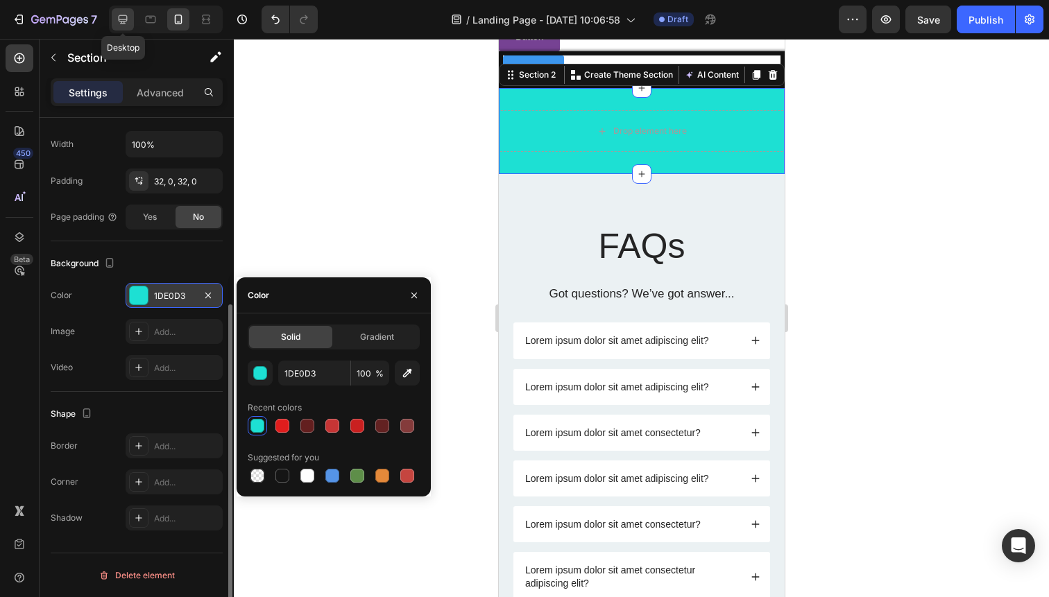
click at [126, 13] on icon at bounding box center [123, 19] width 14 height 14
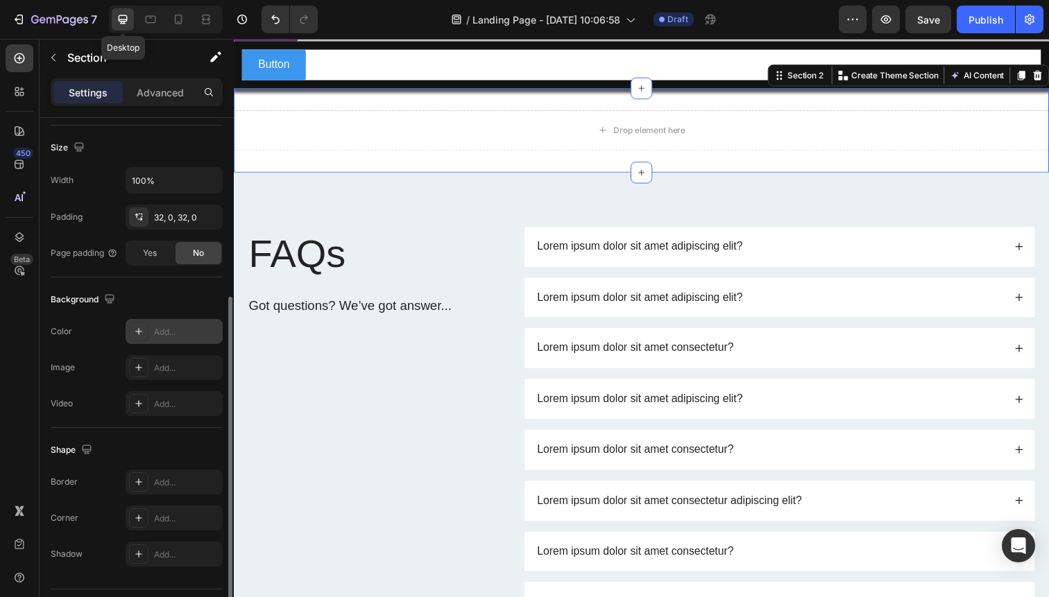
scroll to position [1836, 0]
